Goal: Download file/media

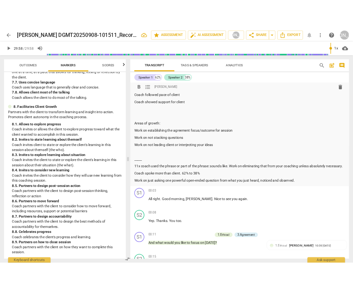
scroll to position [26, 0]
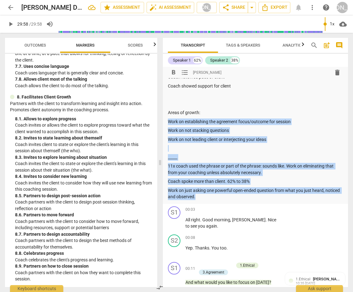
drag, startPoint x: 168, startPoint y: 120, endPoint x: 277, endPoint y: 200, distance: 135.5
click at [276, 200] on div "format_bold format_list_bulleted [PERSON_NAME] delete Summary: Areas of strengt…" at bounding box center [255, 122] width 185 height 163
copy div "Work on establishing the agreement focus/outcome for session Work on not stacki…"
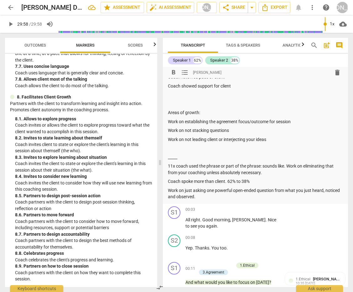
click at [266, 100] on div "Summary: Areas of strength: Coach followed pace of client Coach showed support …" at bounding box center [255, 128] width 175 height 144
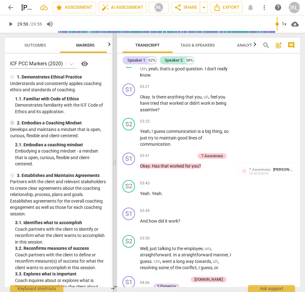
scroll to position [814, 0]
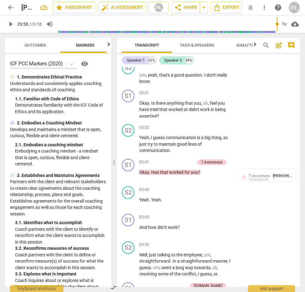
drag, startPoint x: 158, startPoint y: 162, endPoint x: 111, endPoint y: 159, distance: 47.1
click at [112, 159] on span at bounding box center [114, 162] width 4 height 259
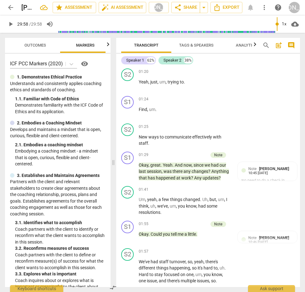
scroll to position [431, 0]
type input "1798"
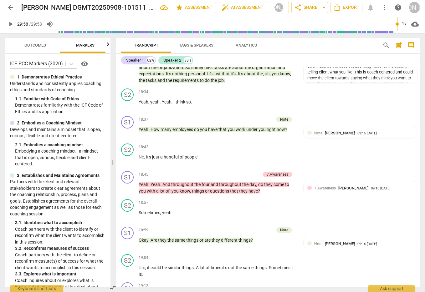
scroll to position [4911, 0]
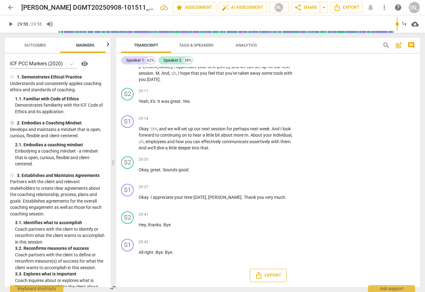
click at [269, 273] on span "Export" at bounding box center [268, 276] width 26 height 8
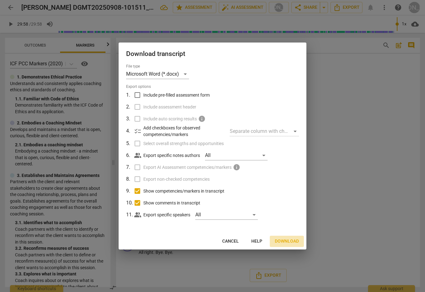
click at [285, 240] on span "Download" at bounding box center [287, 241] width 24 height 6
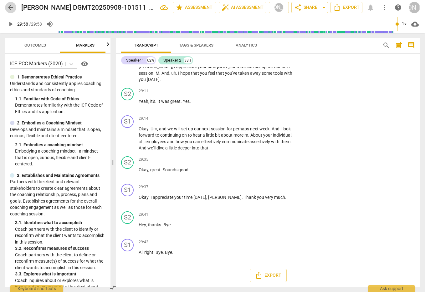
click at [9, 6] on span "arrow_back" at bounding box center [11, 8] width 8 height 8
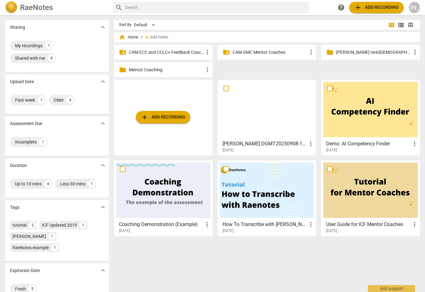
click at [253, 50] on p "CAM GMC Mentor Coaches" at bounding box center [269, 52] width 75 height 7
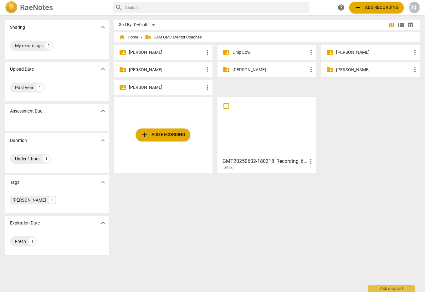
click at [238, 68] on p "[PERSON_NAME]" at bounding box center [269, 70] width 75 height 7
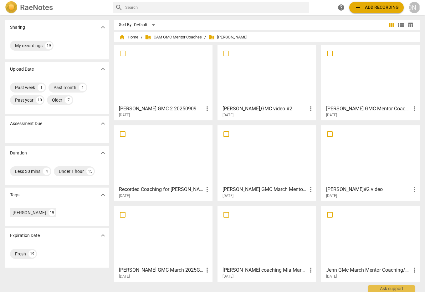
click at [162, 69] on div at bounding box center [163, 74] width 94 height 55
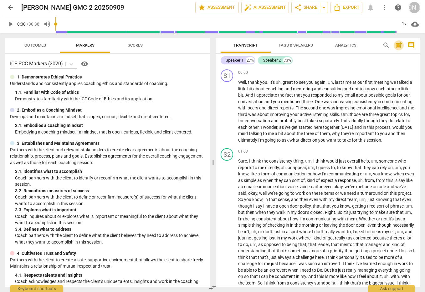
click at [397, 43] on span "post_add" at bounding box center [399, 46] width 8 height 8
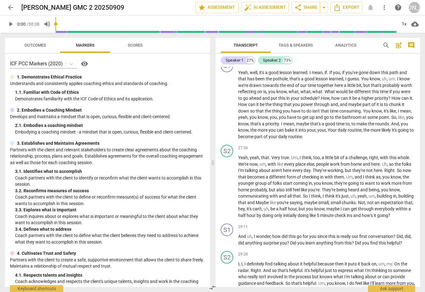
scroll to position [1999, 0]
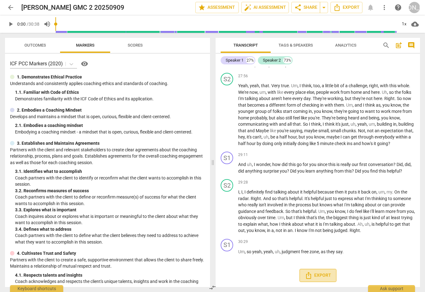
click at [315, 275] on span "Export" at bounding box center [318, 276] width 26 height 8
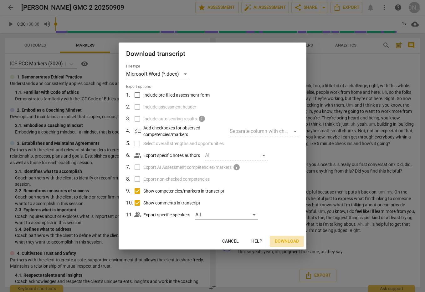
click at [281, 241] on span "Download" at bounding box center [287, 241] width 24 height 6
